Goal: Task Accomplishment & Management: Manage account settings

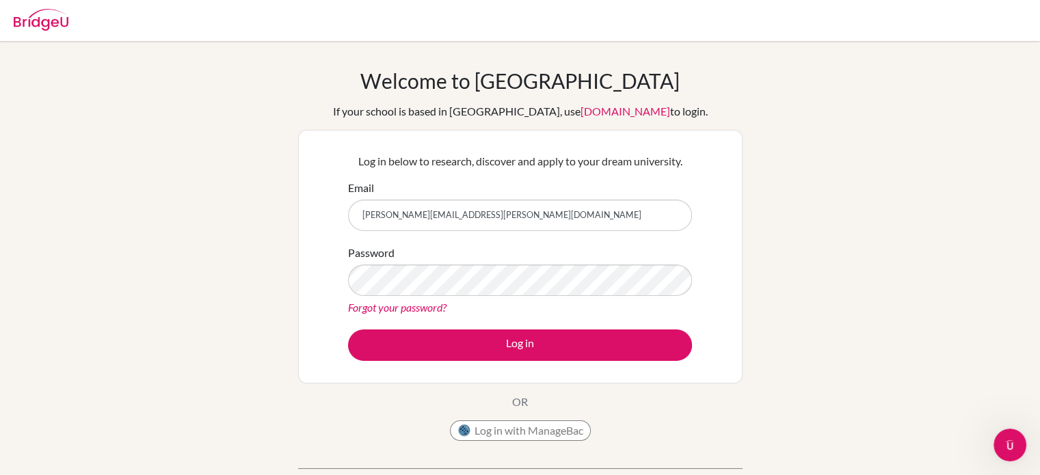
click at [372, 217] on input "Mellissa.guss.2028@pupil.stfrancis.com.br" at bounding box center [520, 215] width 344 height 31
type input "[PERSON_NAME][EMAIL_ADDRESS][PERSON_NAME][DOMAIN_NAME]"
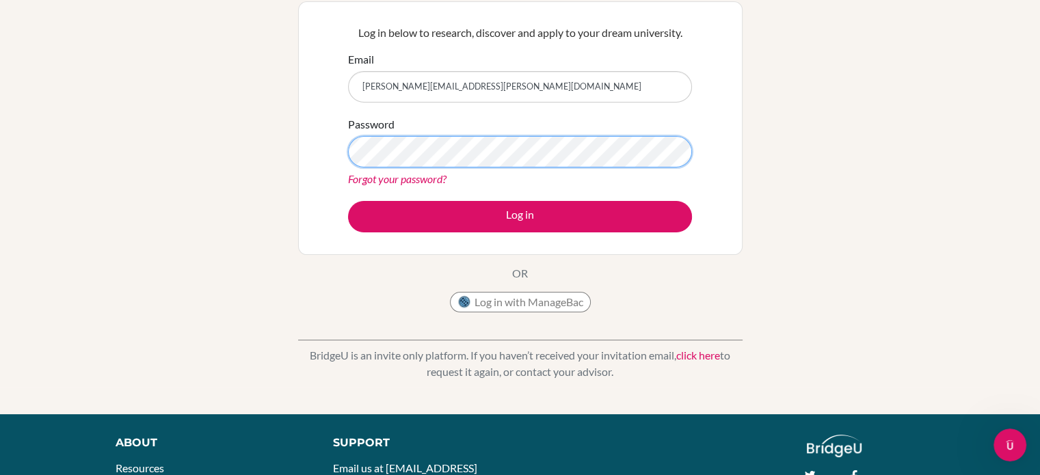
scroll to position [133, 0]
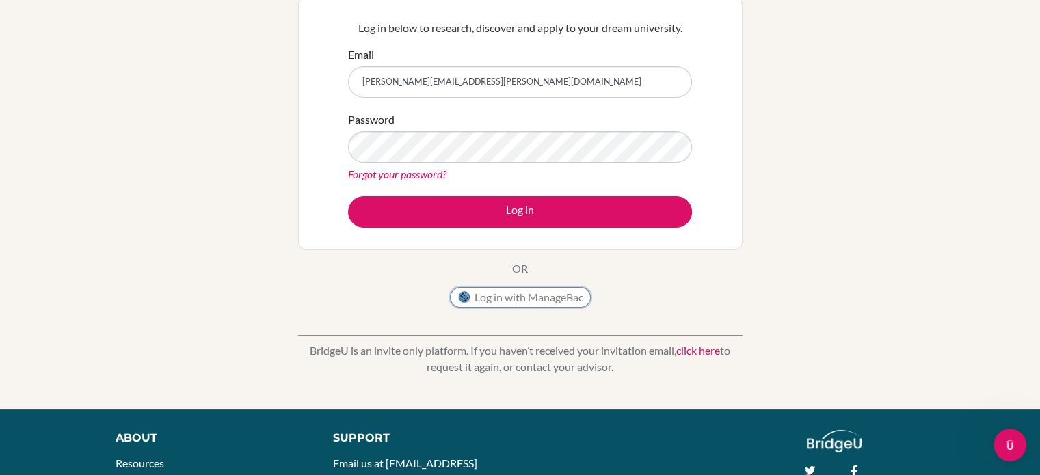
click at [494, 297] on button "Log in with ManageBac" at bounding box center [520, 297] width 141 height 21
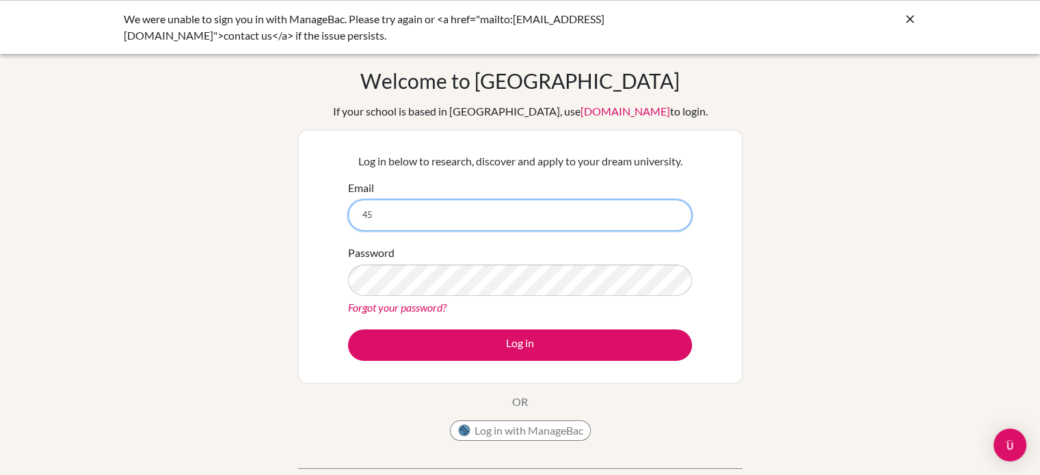
type input "4"
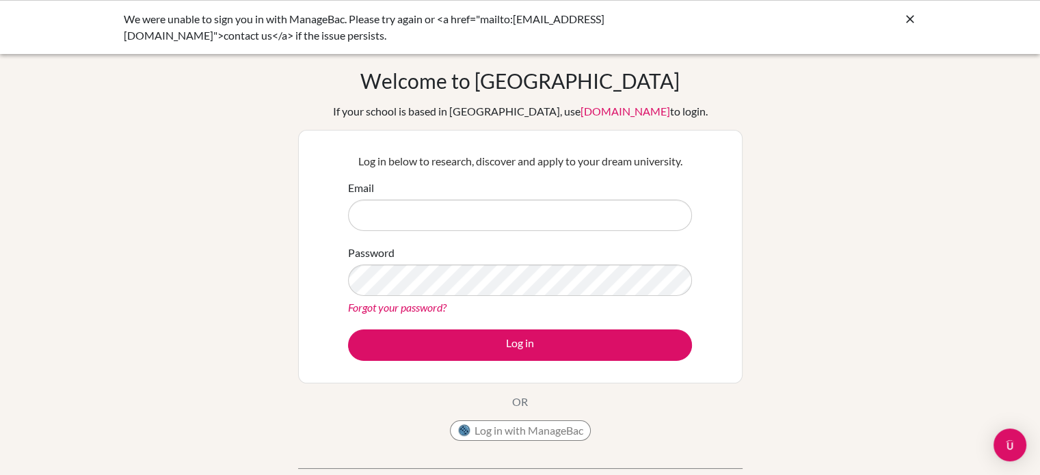
click at [911, 14] on icon at bounding box center [910, 19] width 14 height 14
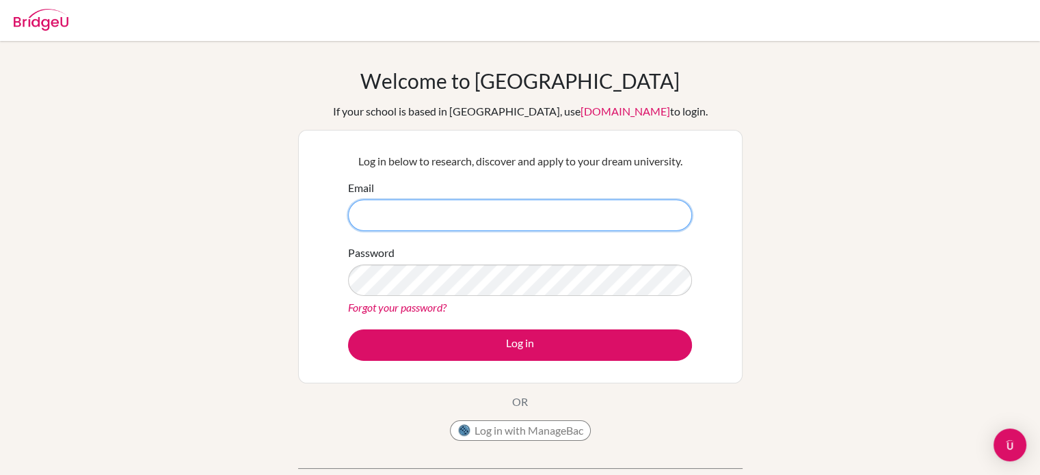
click at [418, 213] on input "Email" at bounding box center [520, 215] width 344 height 31
type input "m"
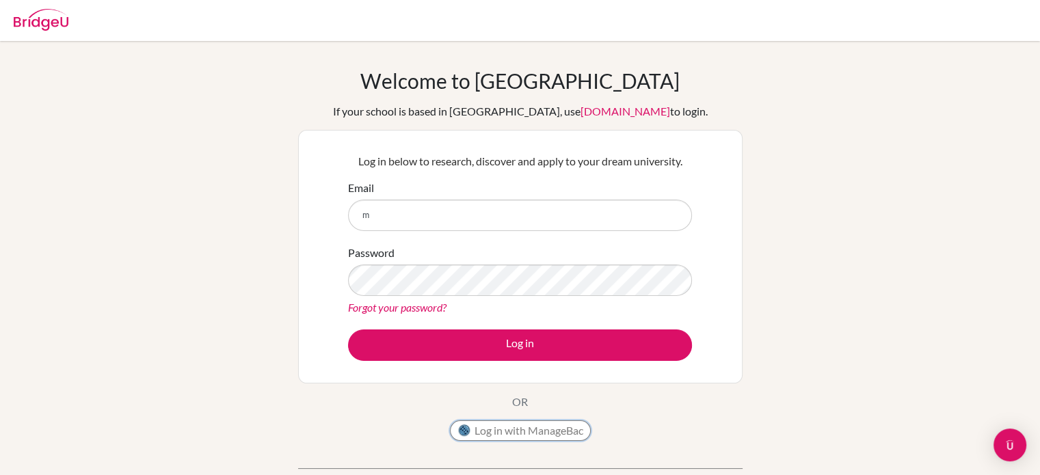
click at [525, 436] on button "Log in with ManageBac" at bounding box center [520, 431] width 141 height 21
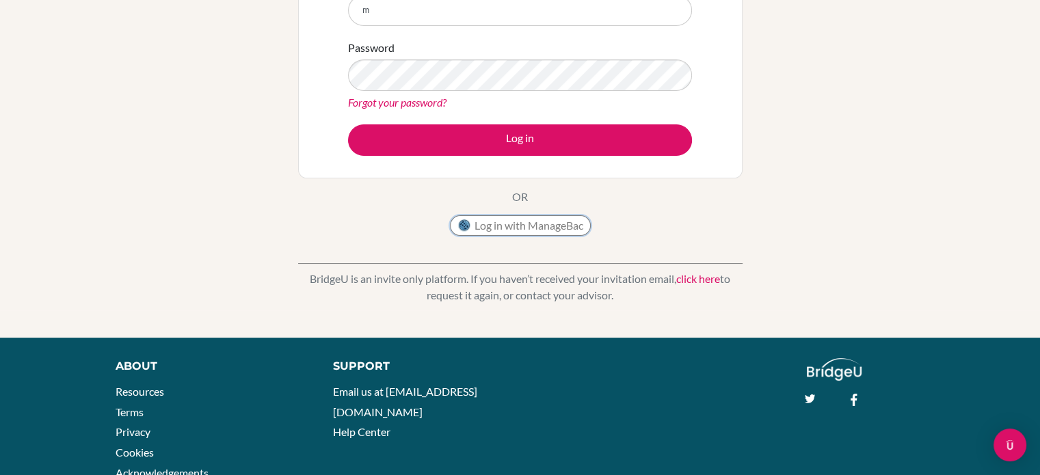
scroll to position [205, 0]
click at [478, 222] on button "Log in with ManageBac" at bounding box center [520, 225] width 141 height 21
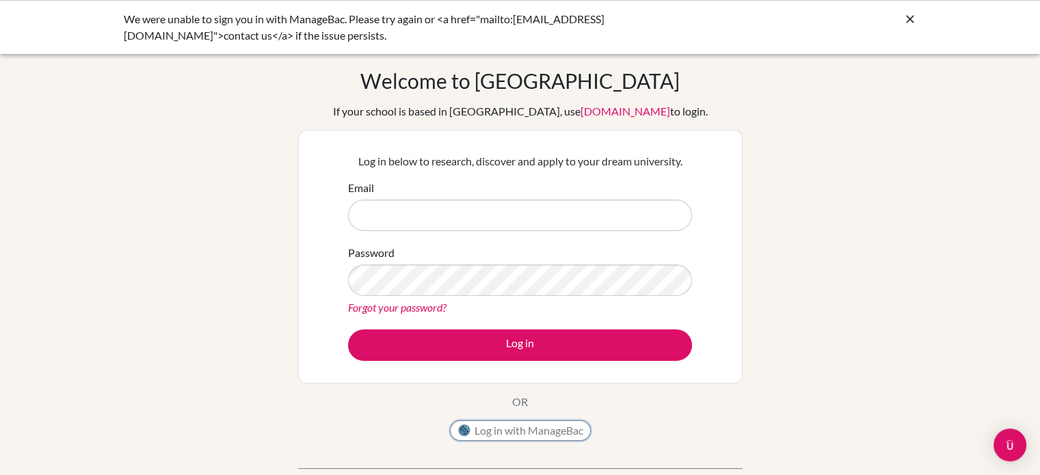
click at [479, 427] on button "Log in with ManageBac" at bounding box center [520, 431] width 141 height 21
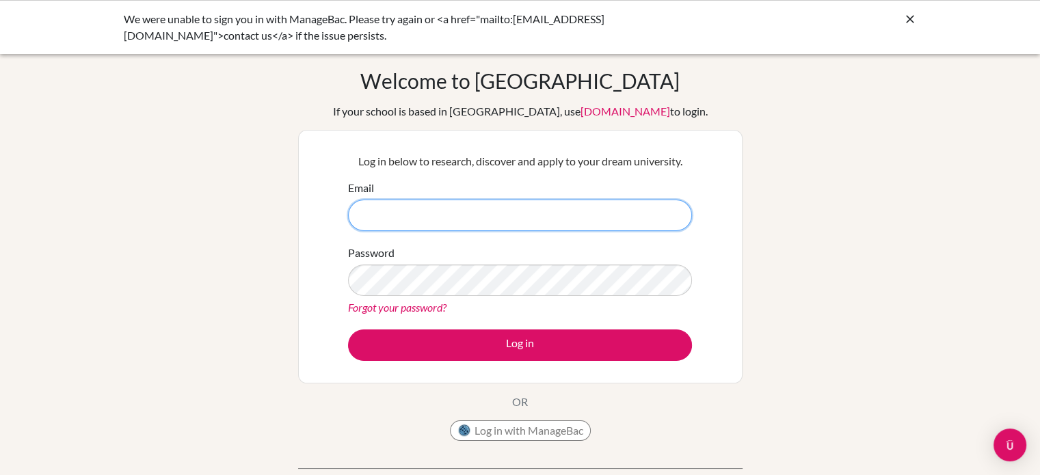
click at [424, 211] on input "Email" at bounding box center [520, 215] width 344 height 31
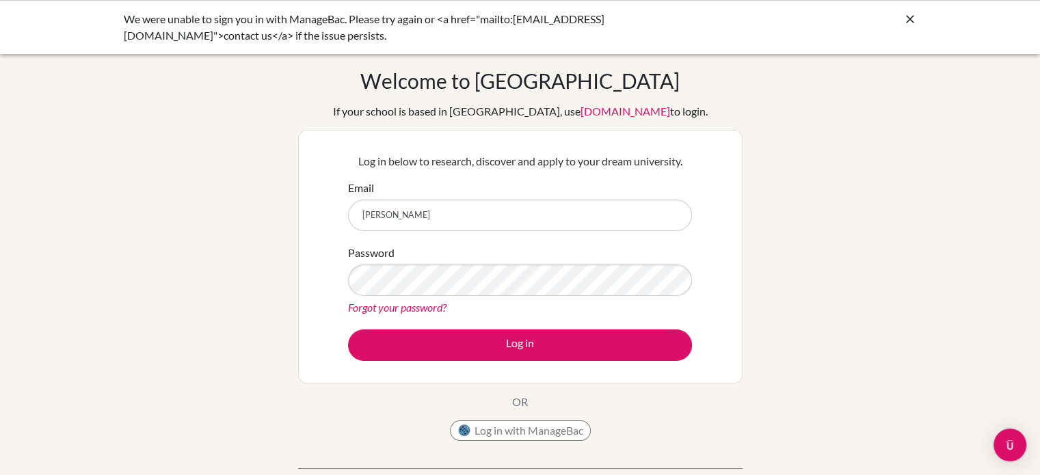
type input "mellissa"
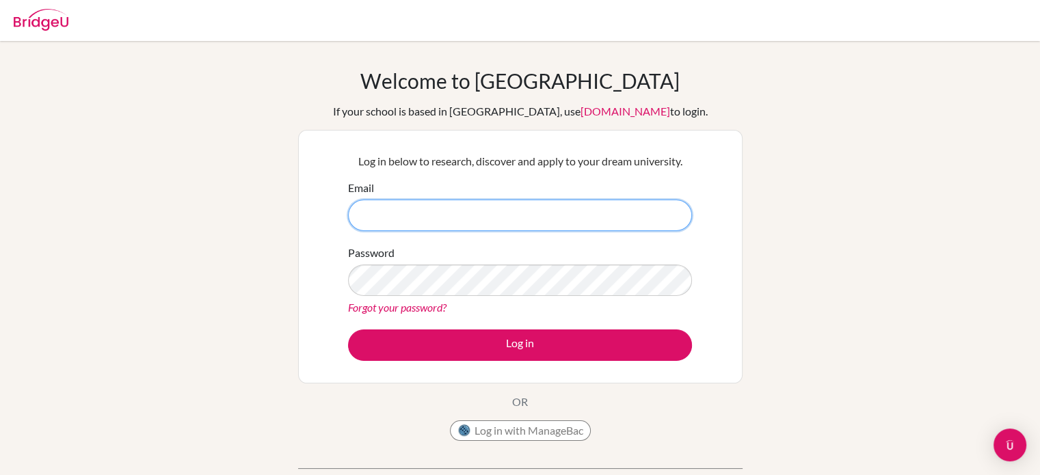
paste input "[PERSON_NAME][EMAIL_ADDRESS][PERSON_NAME][DOMAIN_NAME]"
type input "[PERSON_NAME][EMAIL_ADDRESS][PERSON_NAME][DOMAIN_NAME]"
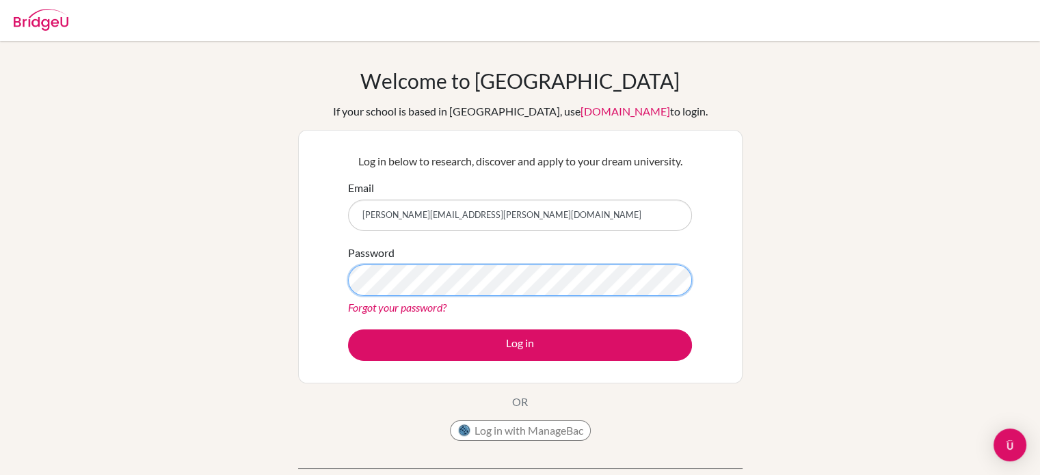
scroll to position [2, 0]
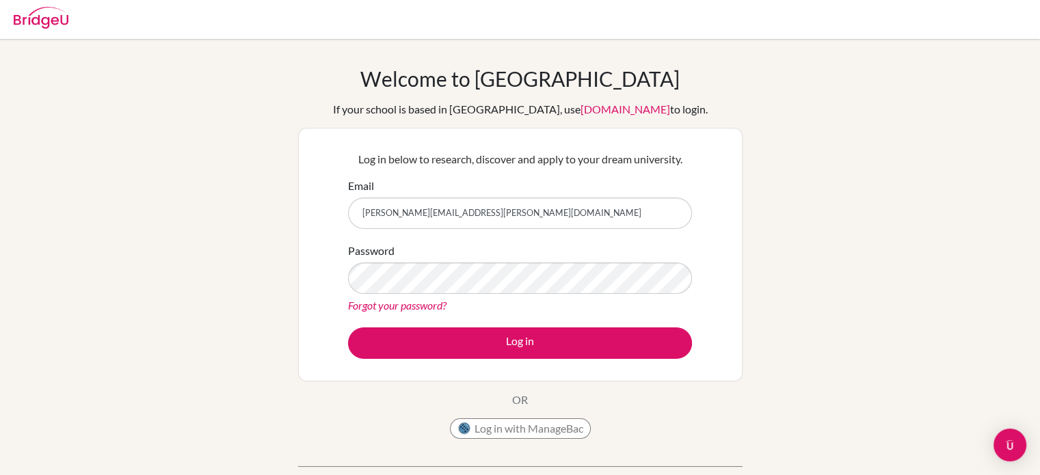
click at [419, 308] on link "Forgot your password?" at bounding box center [397, 305] width 98 height 13
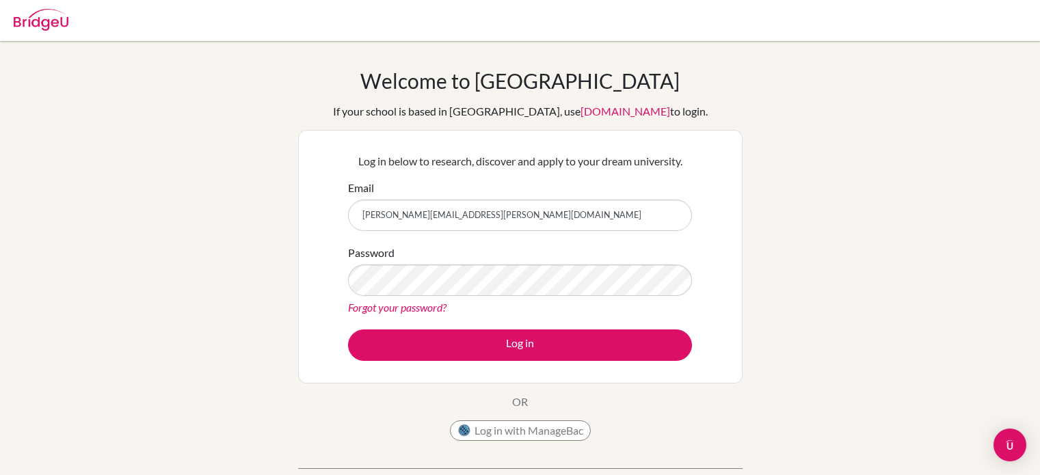
scroll to position [2, 0]
